Goal: Check status

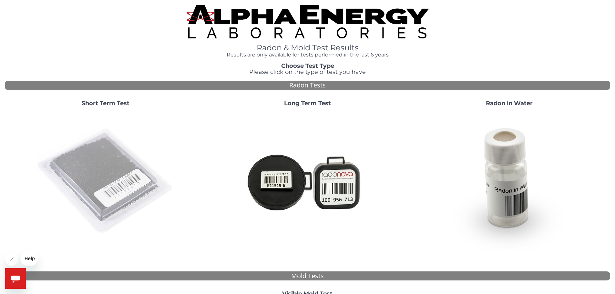
click at [109, 166] on img at bounding box center [105, 181] width 139 height 139
click at [111, 175] on img at bounding box center [105, 181] width 139 height 139
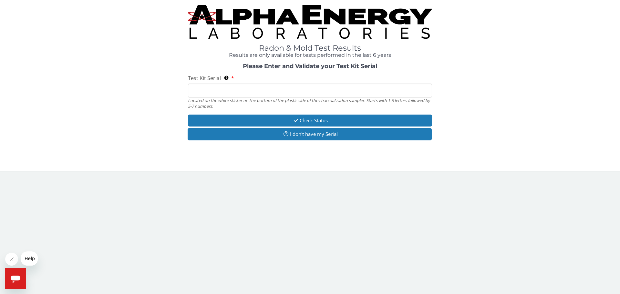
click at [250, 89] on input "Test Kit Serial Located on the white sticker on the bottom of the plastic side …" at bounding box center [310, 91] width 244 height 14
paste input "FE480131"
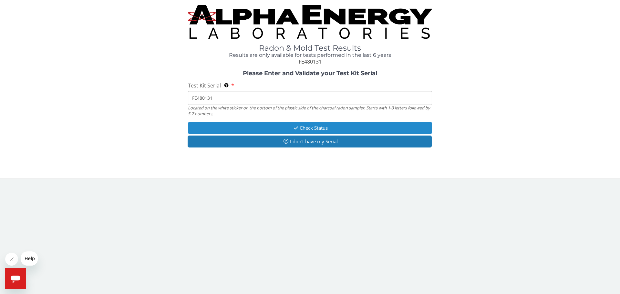
type input "FE480131"
click at [271, 131] on button "Check Status" at bounding box center [310, 128] width 244 height 12
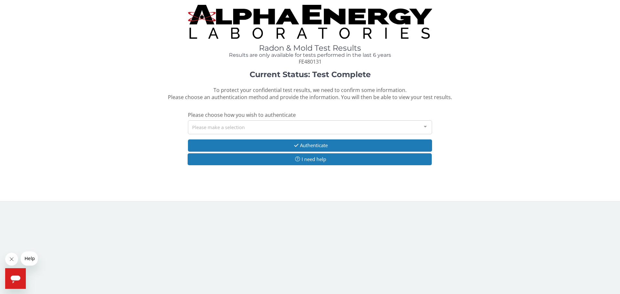
click at [259, 124] on div "Please make a selection" at bounding box center [310, 127] width 244 height 14
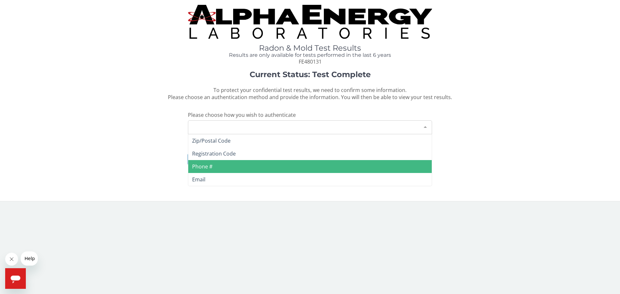
click at [229, 166] on span "Phone #" at bounding box center [310, 166] width 244 height 13
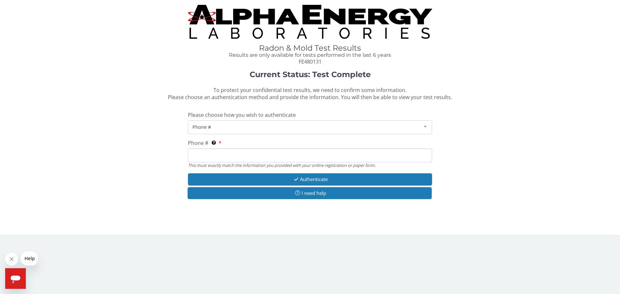
click at [253, 154] on input "Phone # This must exactly match the information you provided with your online r…" at bounding box center [310, 156] width 244 height 14
type input "815 685 7385"
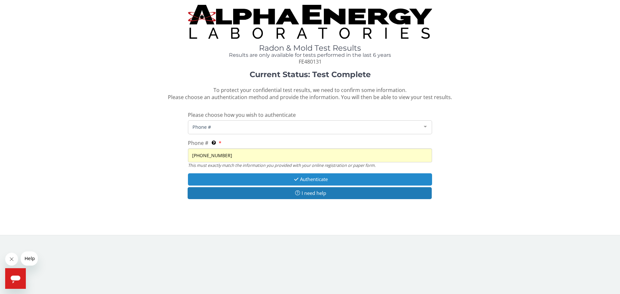
click at [311, 181] on button "Authenticate" at bounding box center [310, 179] width 244 height 12
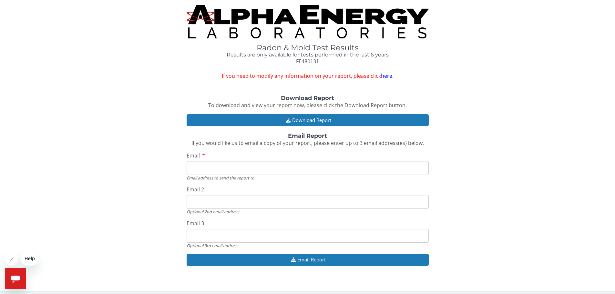
click at [295, 169] on input "Email" at bounding box center [308, 168] width 242 height 14
type input "martyb1_1@yahoo.com"
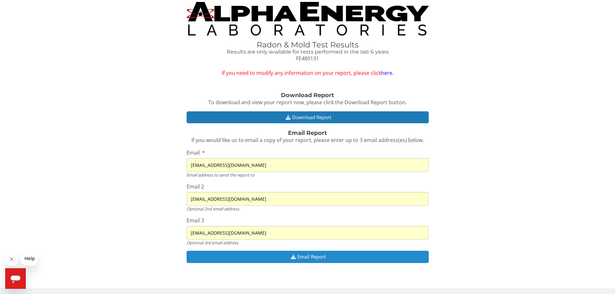
scroll to position [4, 0]
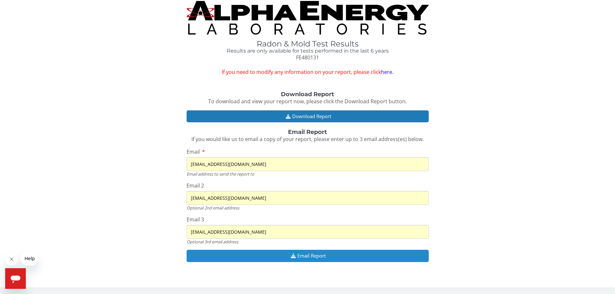
click at [292, 256] on icon "button" at bounding box center [293, 256] width 8 height 5
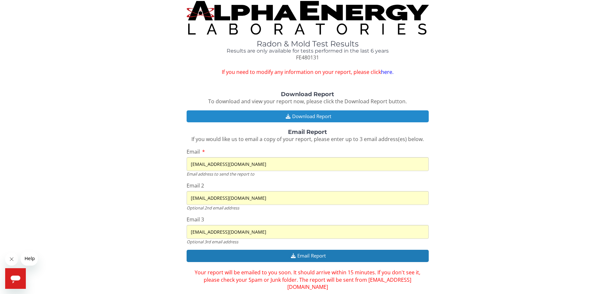
click at [311, 117] on button "Download Report" at bounding box center [308, 116] width 242 height 12
